Goal: Use online tool/utility: Utilize a website feature to perform a specific function

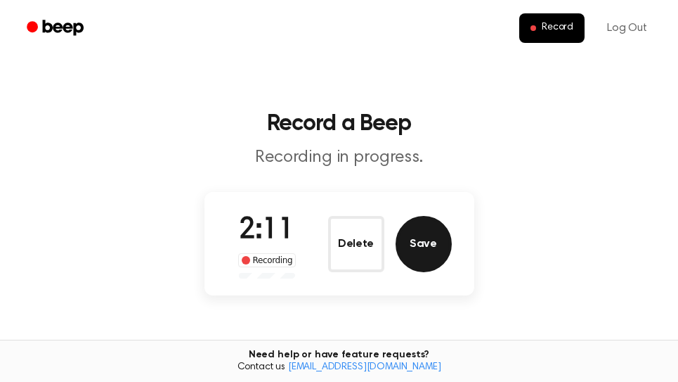
click at [436, 261] on button "Save" at bounding box center [424, 244] width 56 height 56
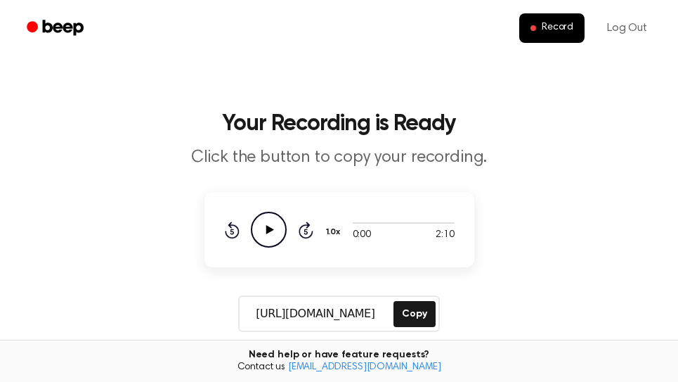
click at [276, 231] on icon "Play Audio" at bounding box center [269, 230] width 36 height 36
click at [266, 224] on icon "Pause Audio" at bounding box center [269, 230] width 36 height 36
drag, startPoint x: 404, startPoint y: 318, endPoint x: 654, endPoint y: 169, distance: 290.6
click at [406, 318] on button "Copy" at bounding box center [414, 314] width 41 height 26
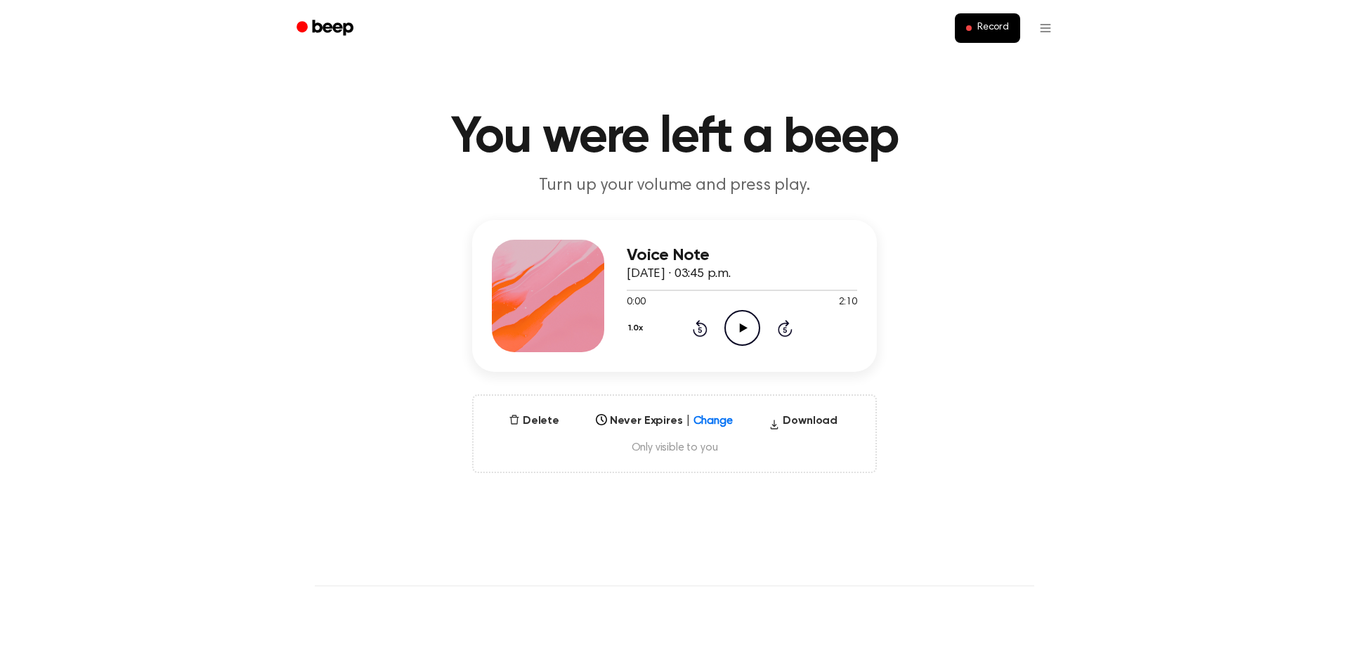
click at [737, 326] on icon "Play Audio" at bounding box center [743, 328] width 36 height 36
click at [845, 290] on div at bounding box center [742, 290] width 231 height 1
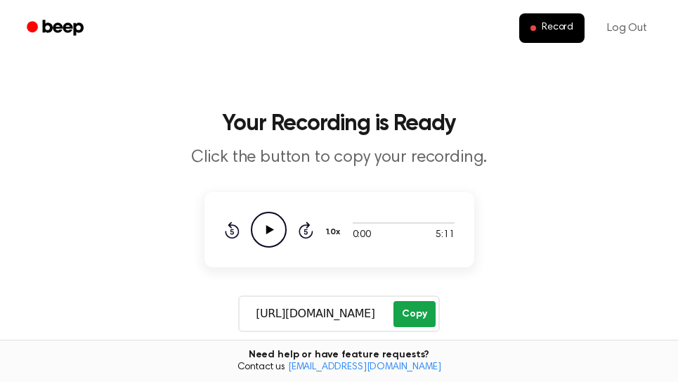
click at [427, 321] on button "Copy" at bounding box center [414, 314] width 41 height 26
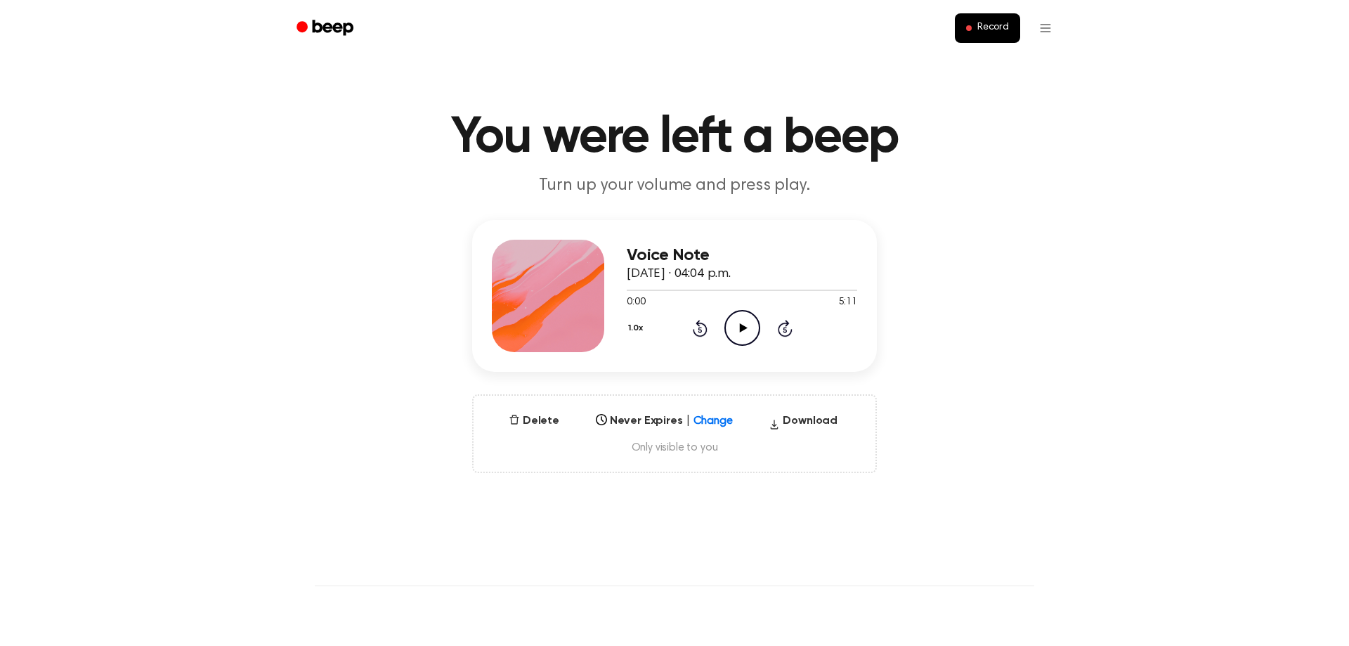
click at [744, 332] on icon "Play Audio" at bounding box center [743, 328] width 36 height 36
click at [839, 291] on div at bounding box center [742, 289] width 231 height 11
click at [784, 328] on icon "Skip 5 seconds" at bounding box center [784, 328] width 15 height 18
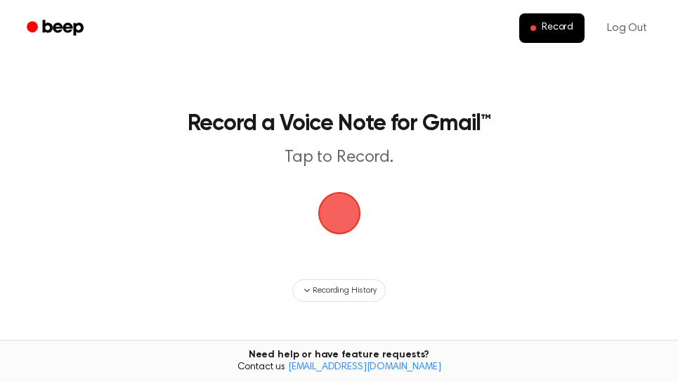
click at [346, 214] on span "button" at bounding box center [339, 213] width 43 height 43
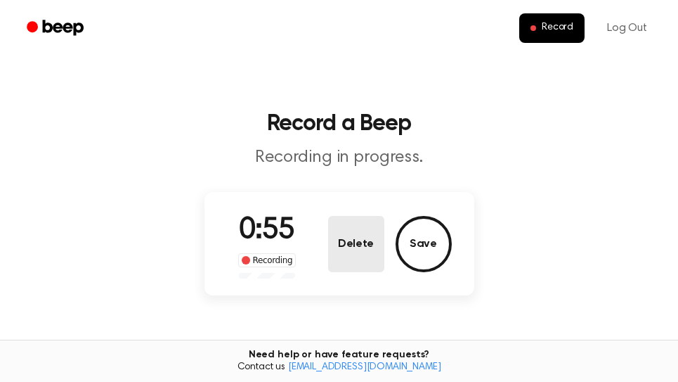
click at [361, 242] on button "Delete" at bounding box center [356, 244] width 56 height 56
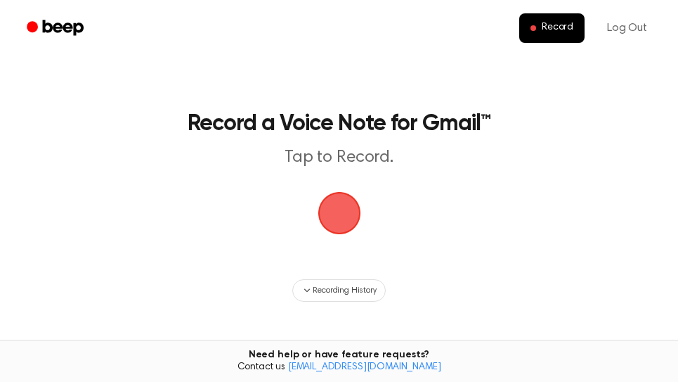
click at [345, 211] on span "button" at bounding box center [339, 212] width 39 height 39
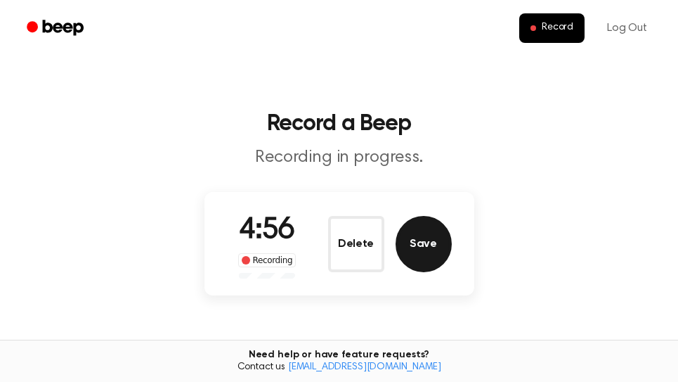
click at [433, 241] on button "Save" at bounding box center [424, 244] width 56 height 56
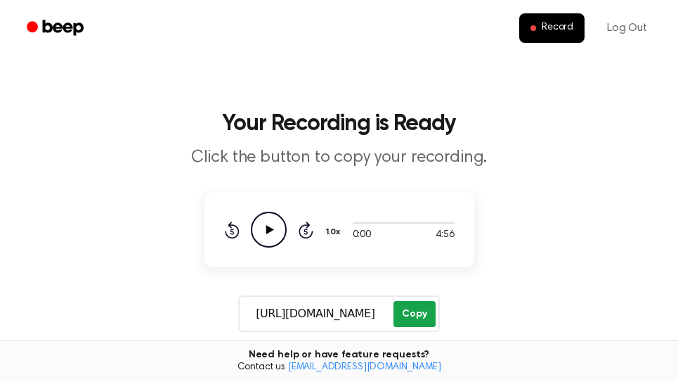
click at [428, 321] on button "Copy" at bounding box center [414, 314] width 41 height 26
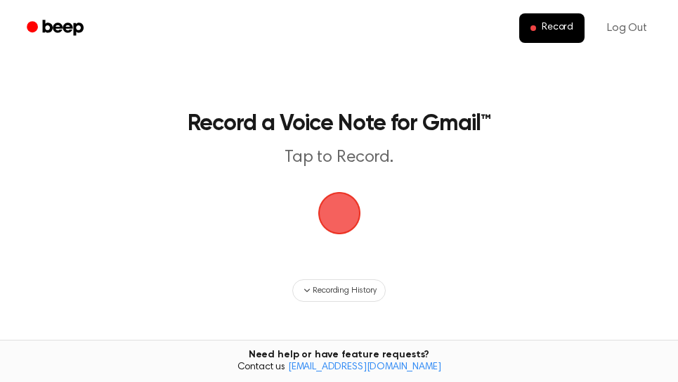
click at [342, 208] on span "button" at bounding box center [339, 212] width 39 height 39
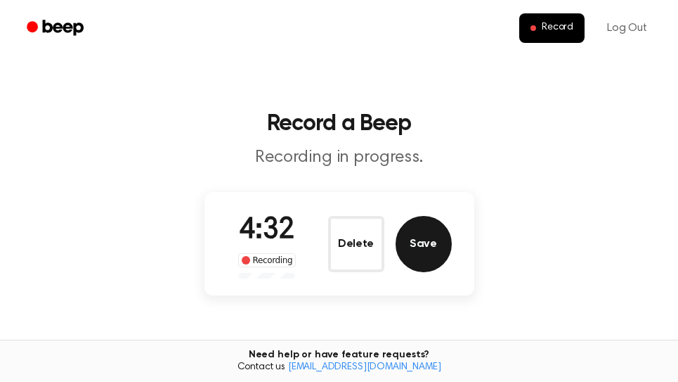
click at [434, 247] on button "Save" at bounding box center [424, 244] width 56 height 56
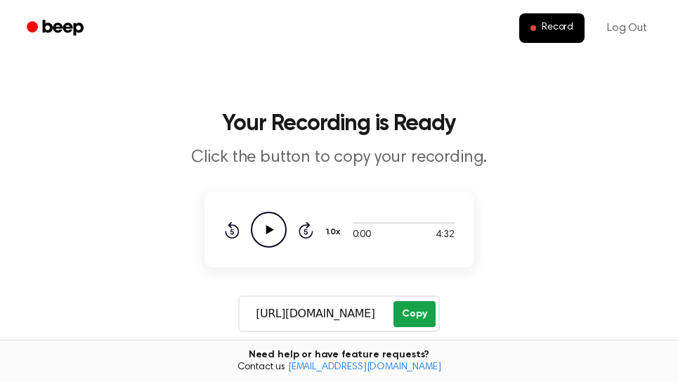
click at [415, 309] on button "Copy" at bounding box center [414, 314] width 41 height 26
